Goal: Task Accomplishment & Management: Manage account settings

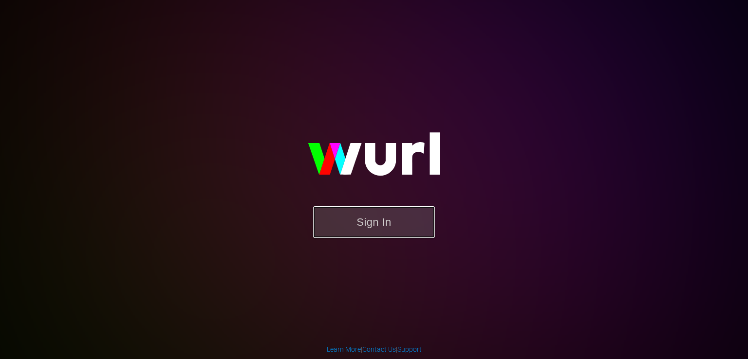
click at [360, 238] on button "Sign In" at bounding box center [374, 222] width 122 height 32
click at [357, 216] on button "Sign In" at bounding box center [374, 222] width 122 height 32
